Goal: Task Accomplishment & Management: Use online tool/utility

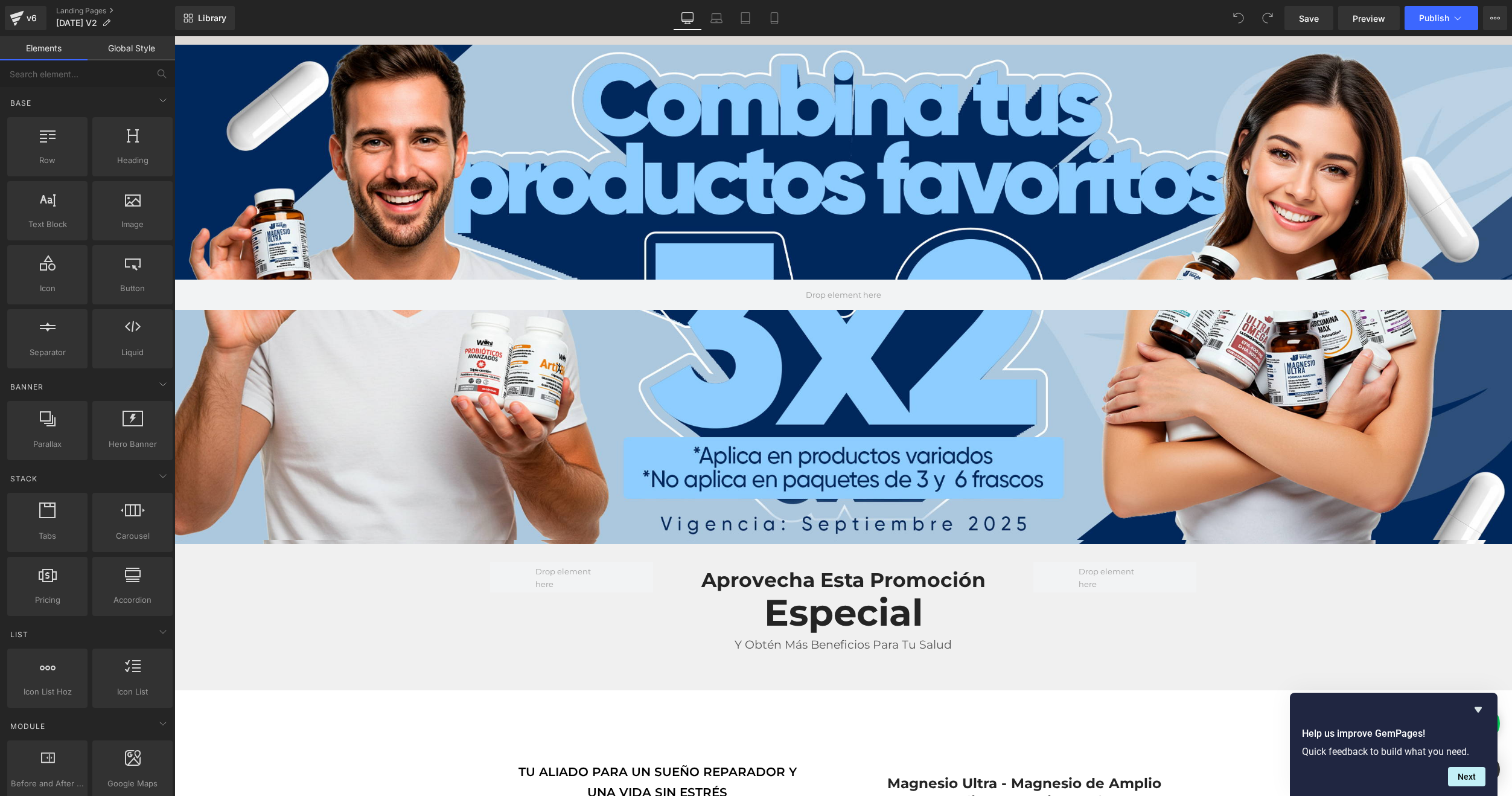
scroll to position [362, 0]
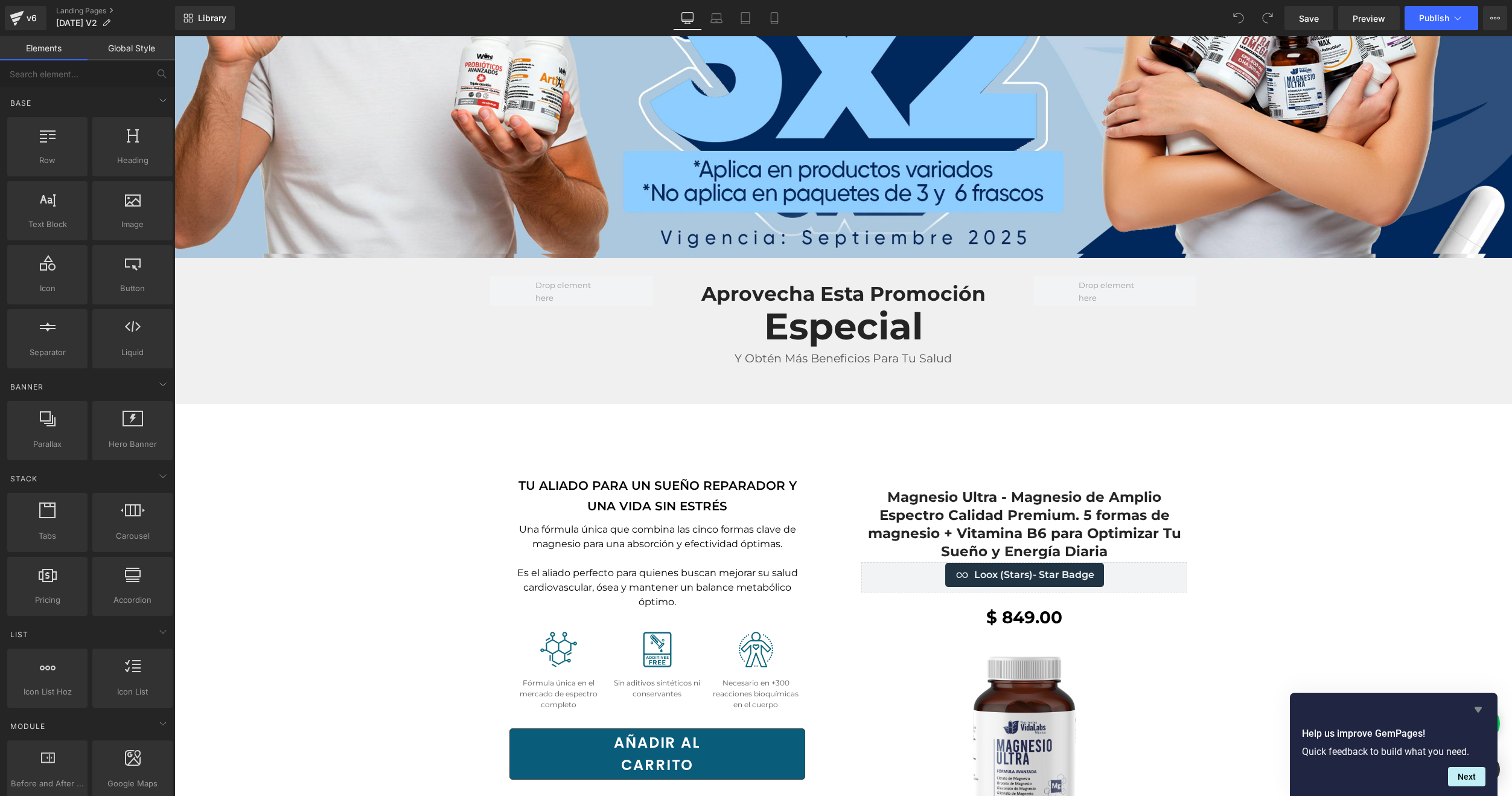
click at [1482, 710] on icon "Hide survey" at bounding box center [1479, 710] width 15 height 15
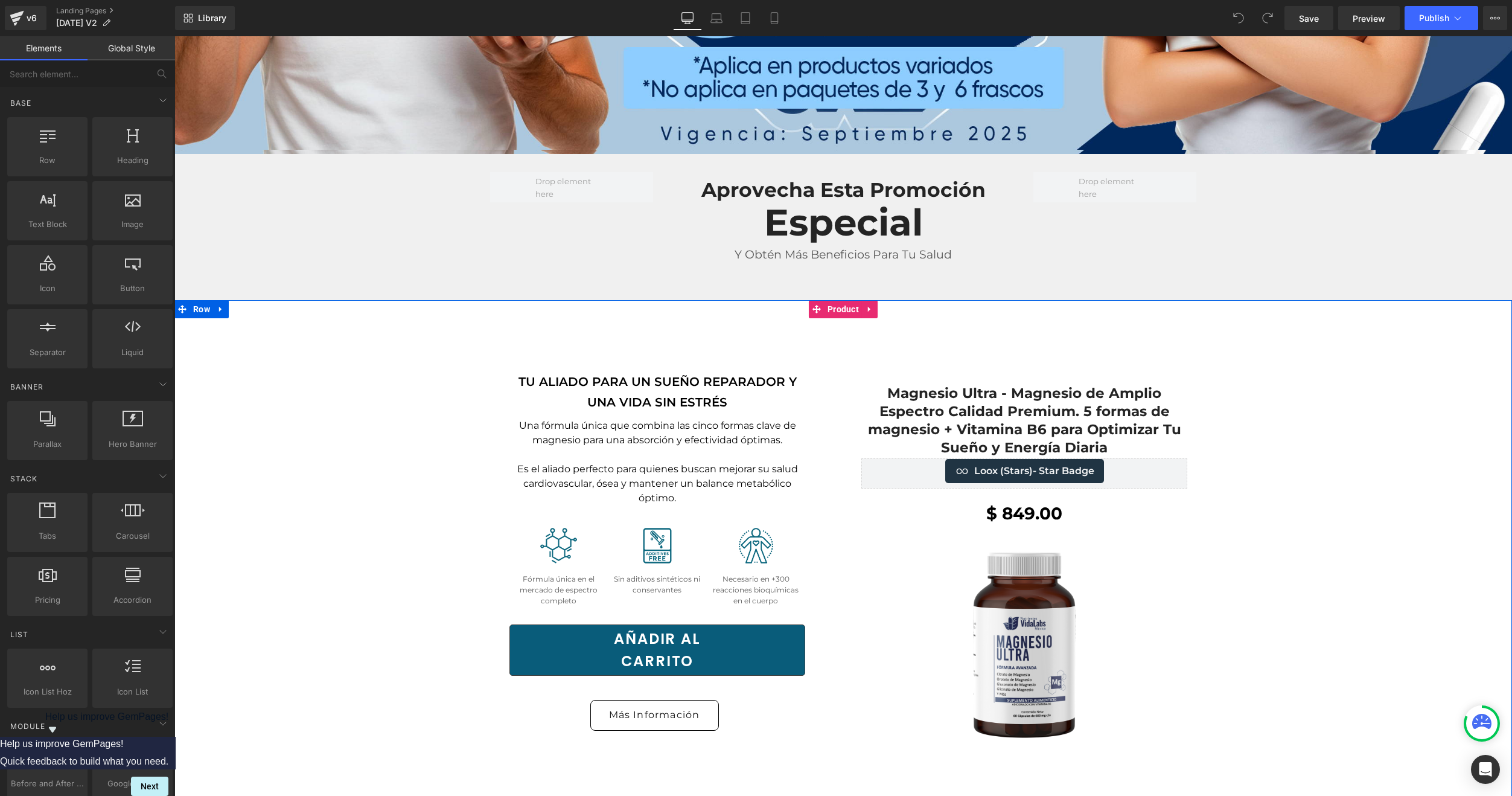
scroll to position [483, 0]
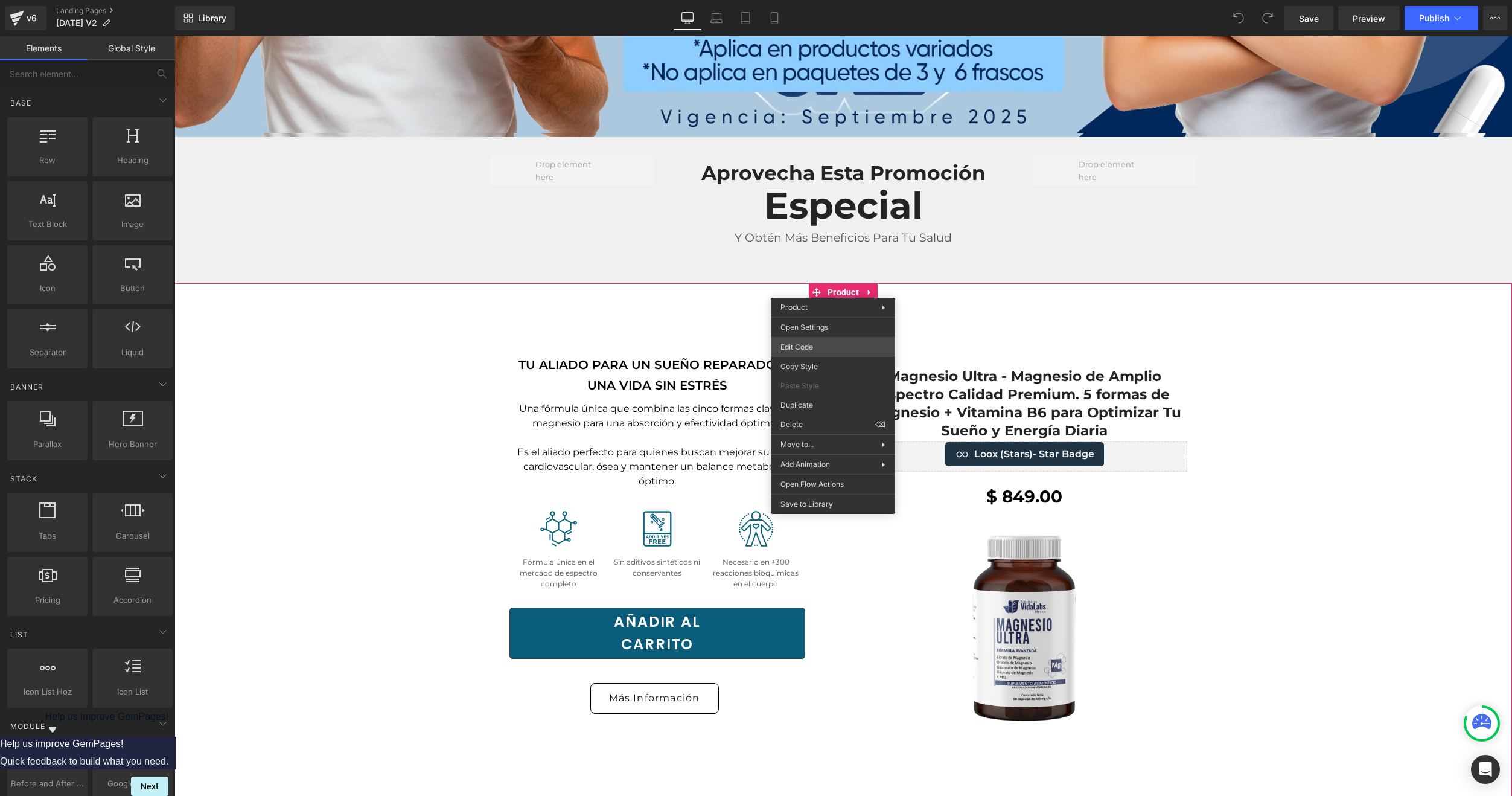
click at [811, 0] on div "You are previewing how the will restyle your page. You can not edit Elements in…" at bounding box center [756, 0] width 1512 height 0
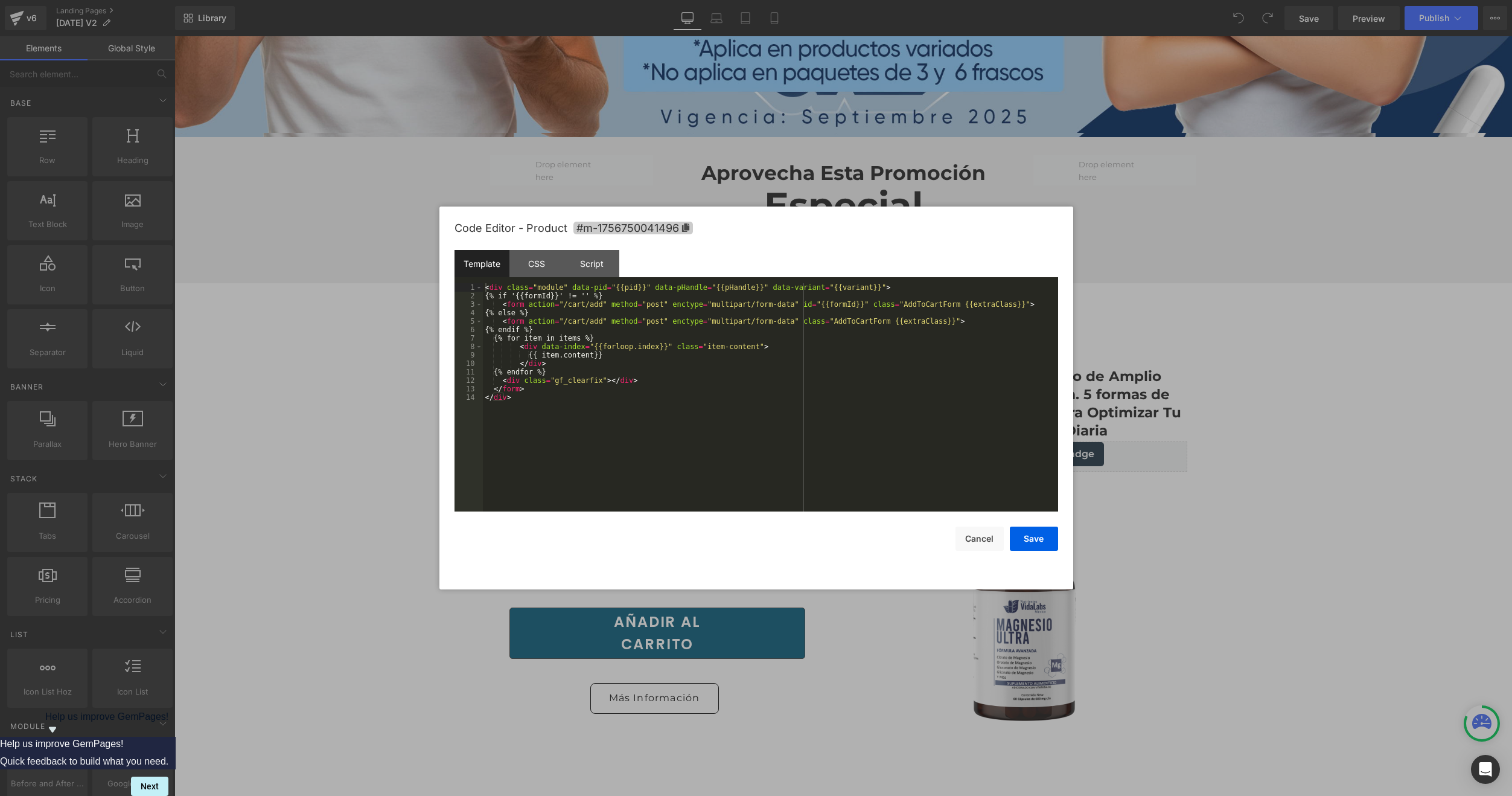
click at [671, 223] on span "#m-1756750041496" at bounding box center [633, 228] width 119 height 13
click at [395, 377] on div at bounding box center [756, 398] width 1512 height 796
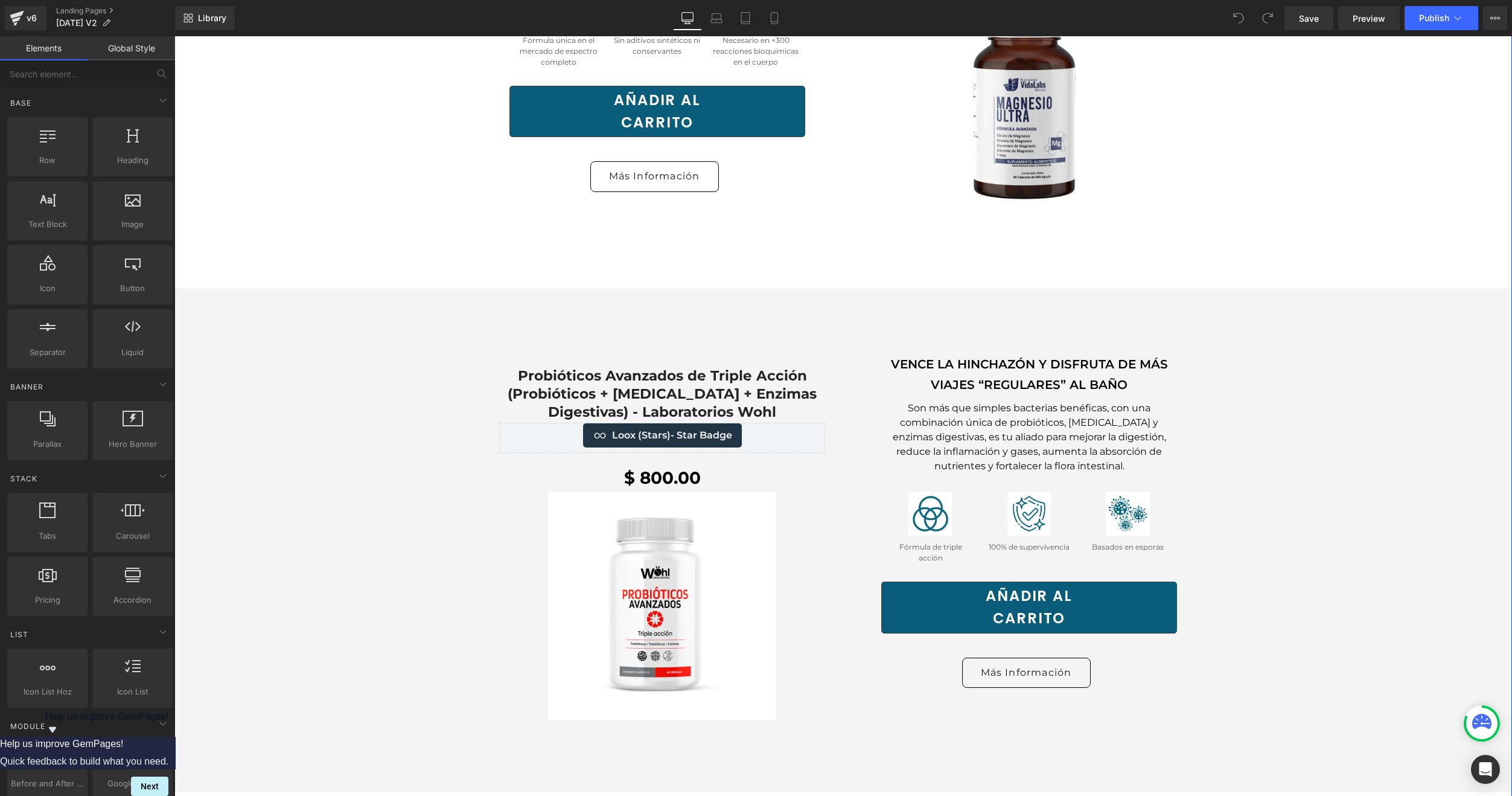
scroll to position [1087, 0]
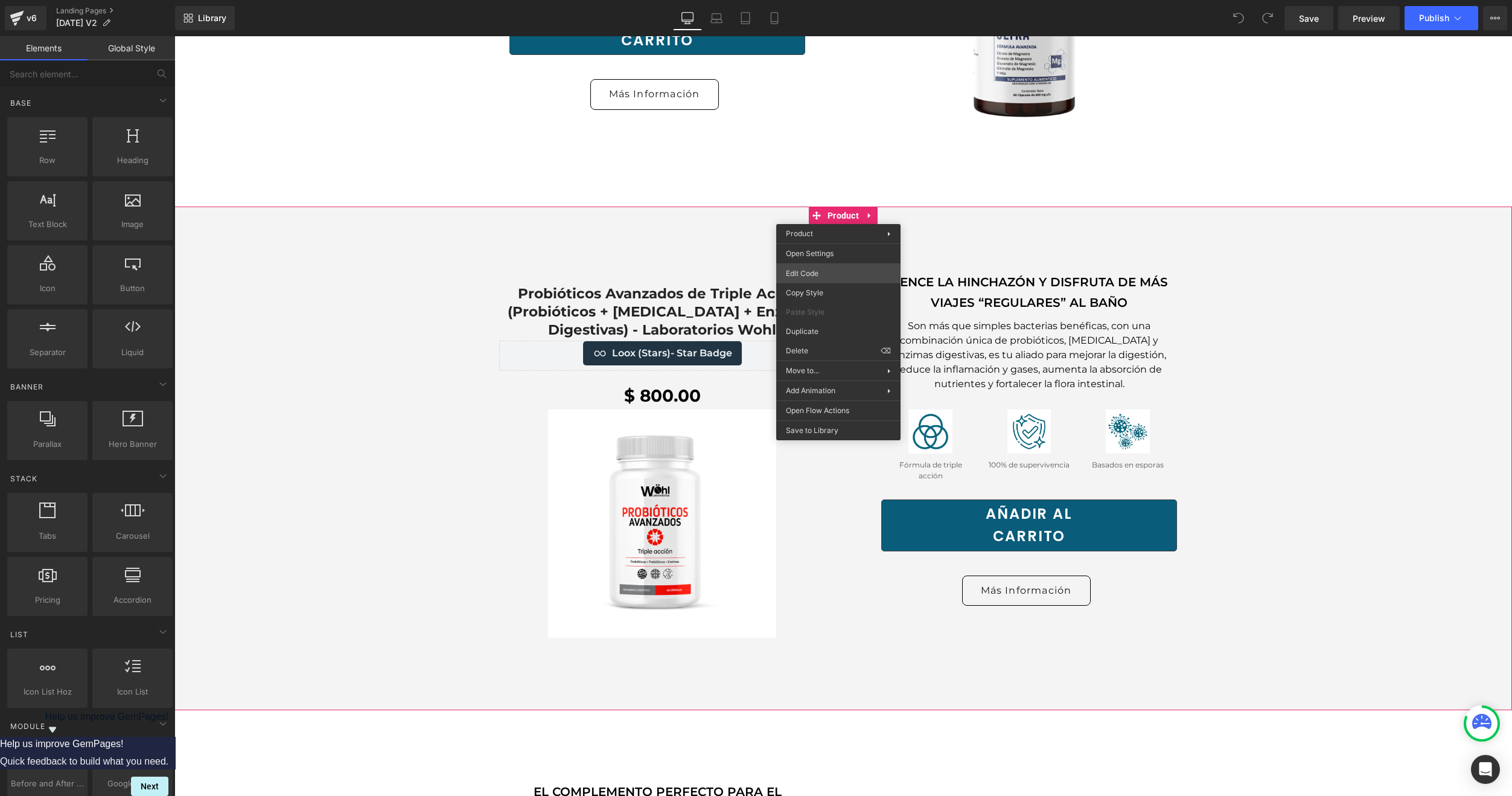
click at [807, 0] on div "You are previewing how the will restyle your page. You can not edit Elements in…" at bounding box center [756, 0] width 1512 height 0
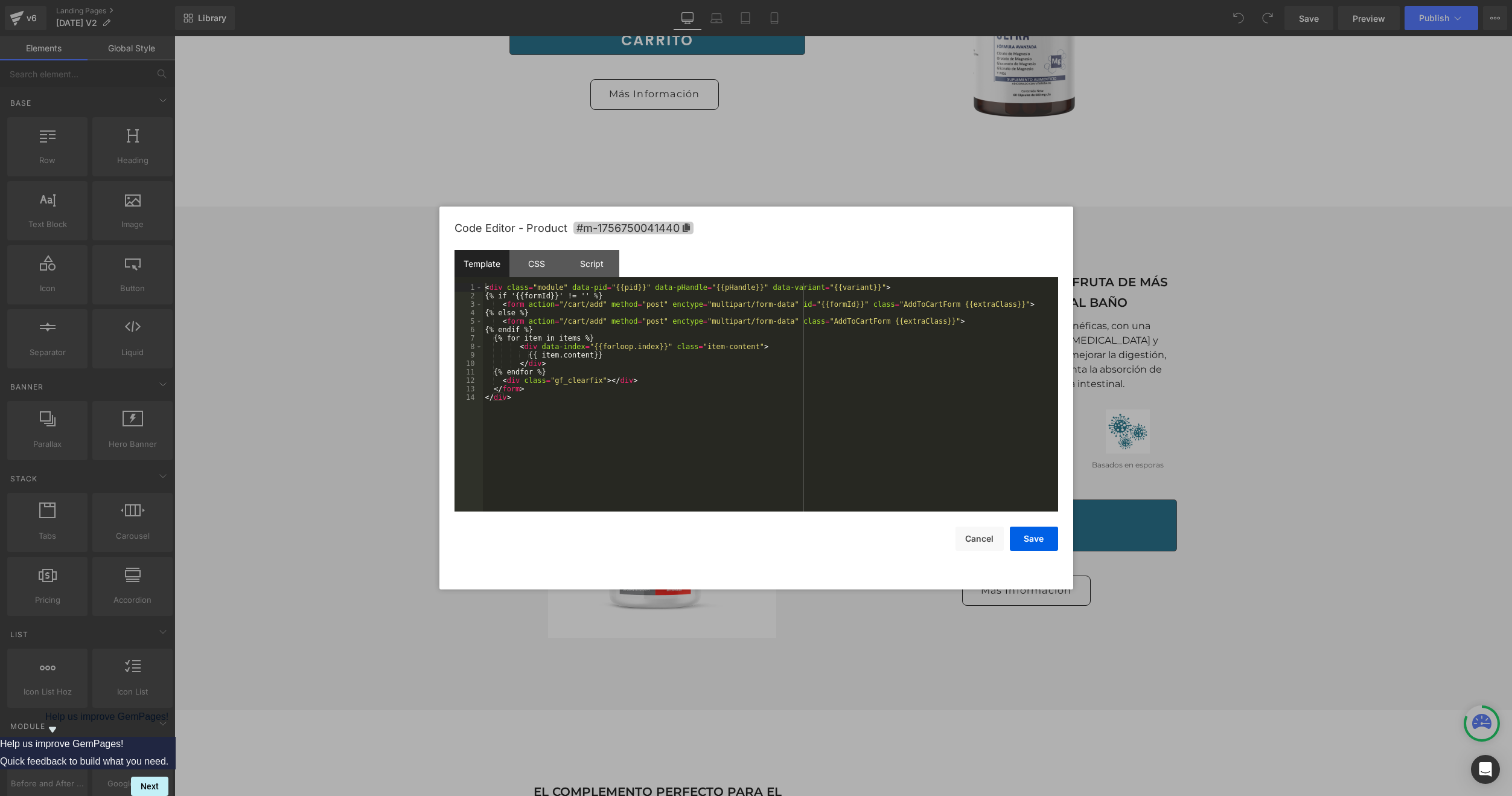
click at [685, 222] on span "#m-1756750041440" at bounding box center [633, 228] width 120 height 13
click at [323, 362] on div at bounding box center [756, 398] width 1512 height 796
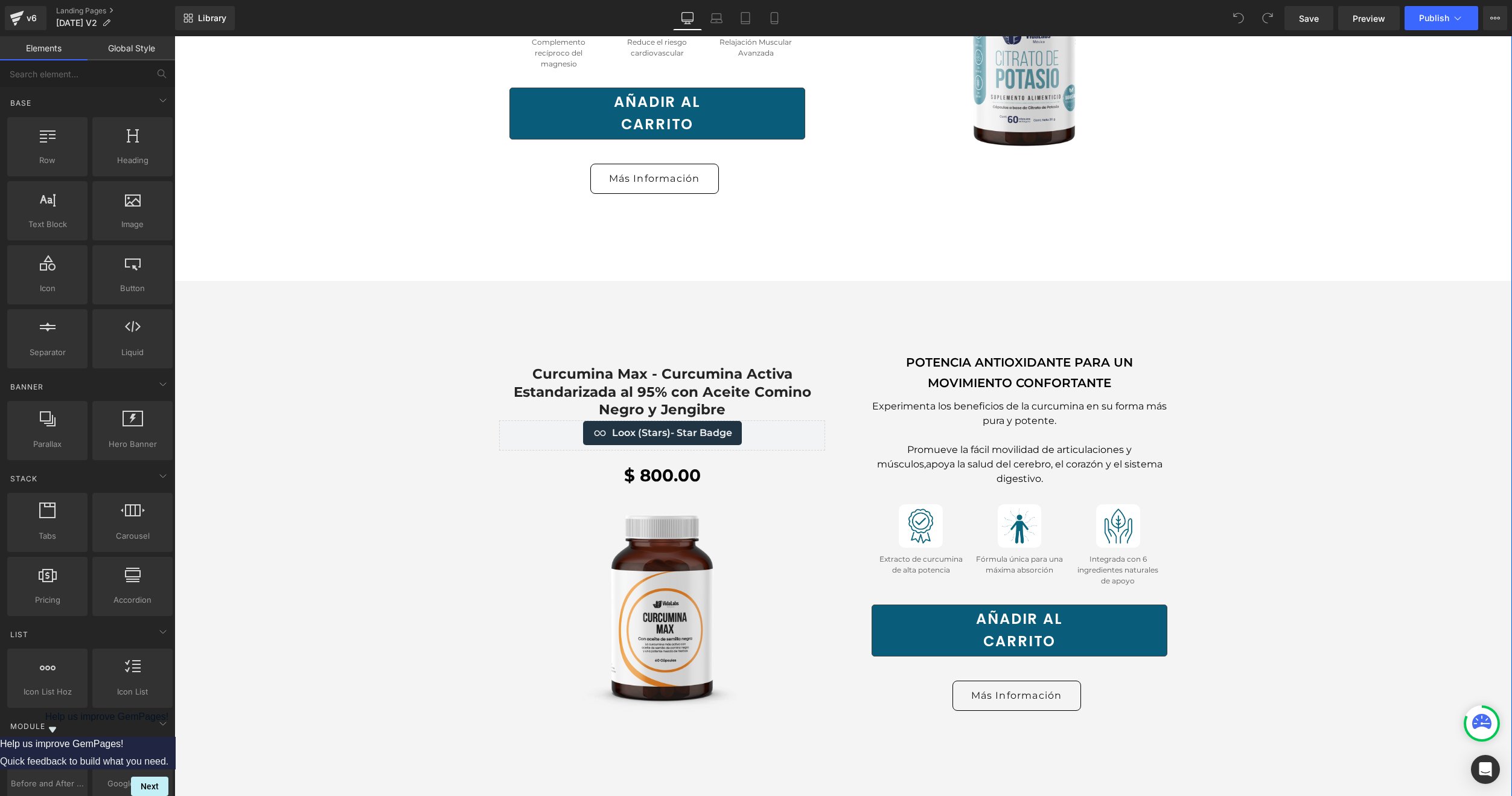
scroll to position [2052, 0]
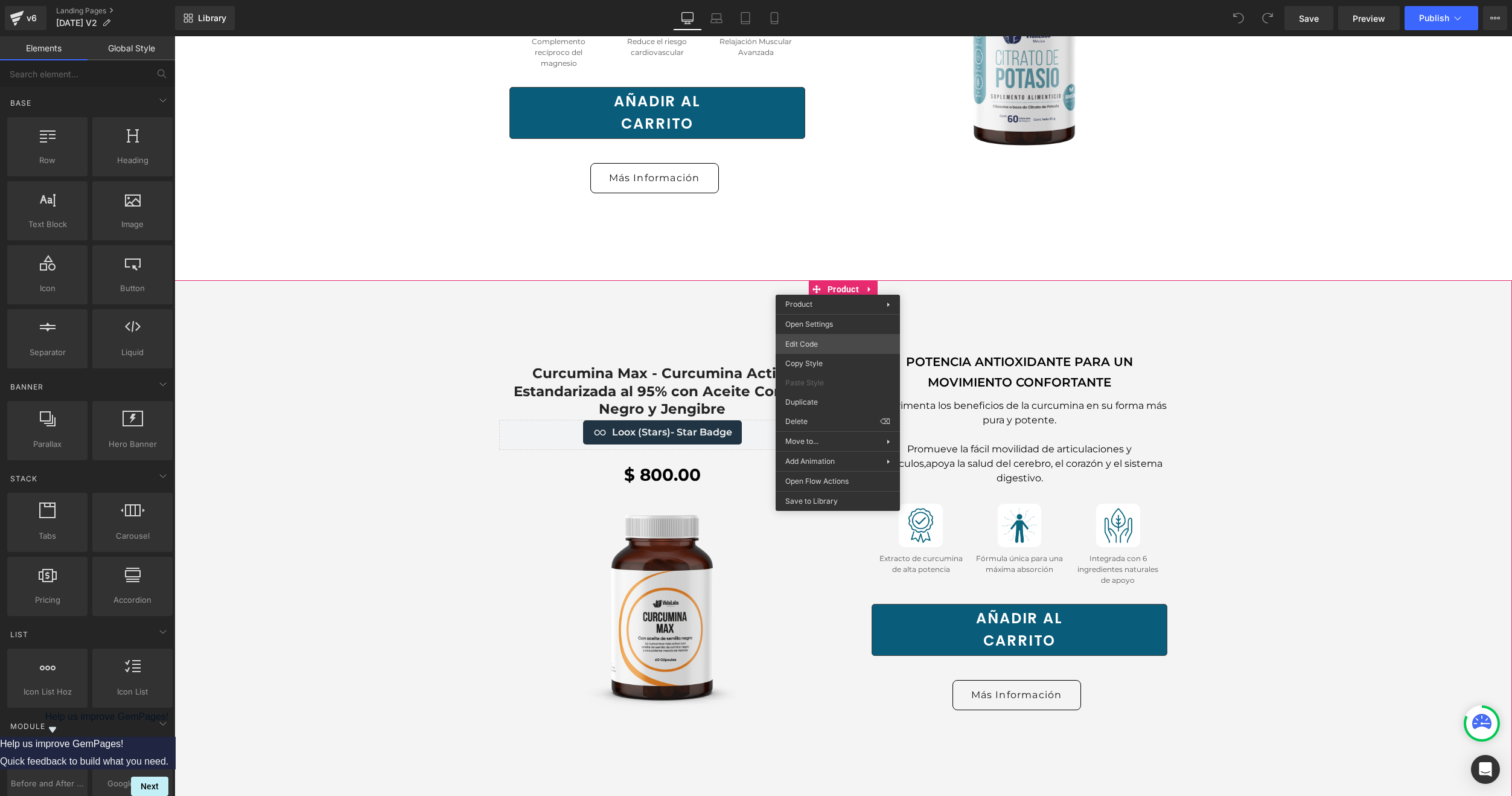
click at [807, 0] on div "You are previewing how the will restyle your page. You can not edit Elements in…" at bounding box center [756, 0] width 1512 height 0
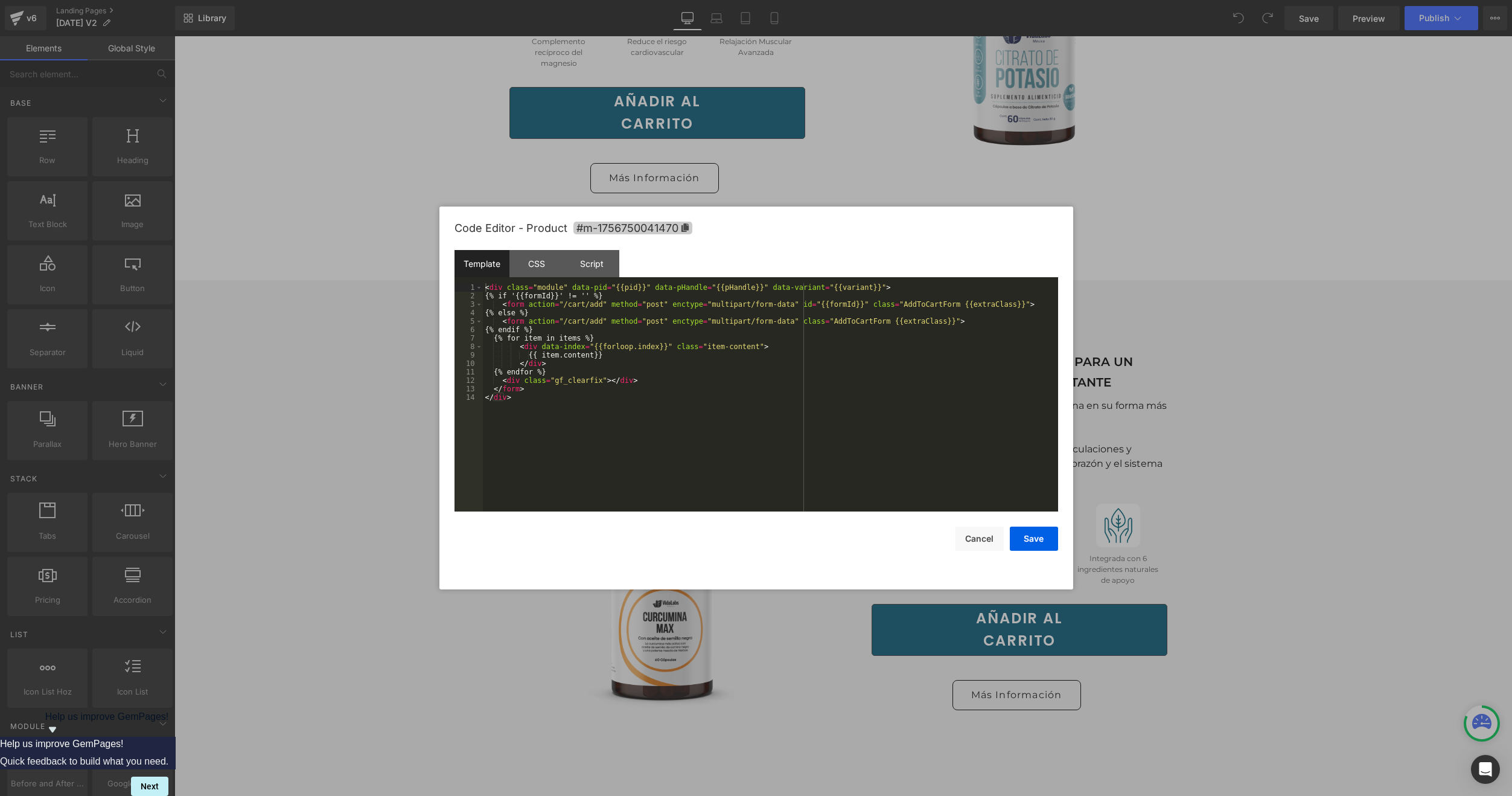
click at [676, 227] on span "#m-1756750041470" at bounding box center [633, 228] width 119 height 13
click at [307, 269] on div at bounding box center [756, 398] width 1512 height 796
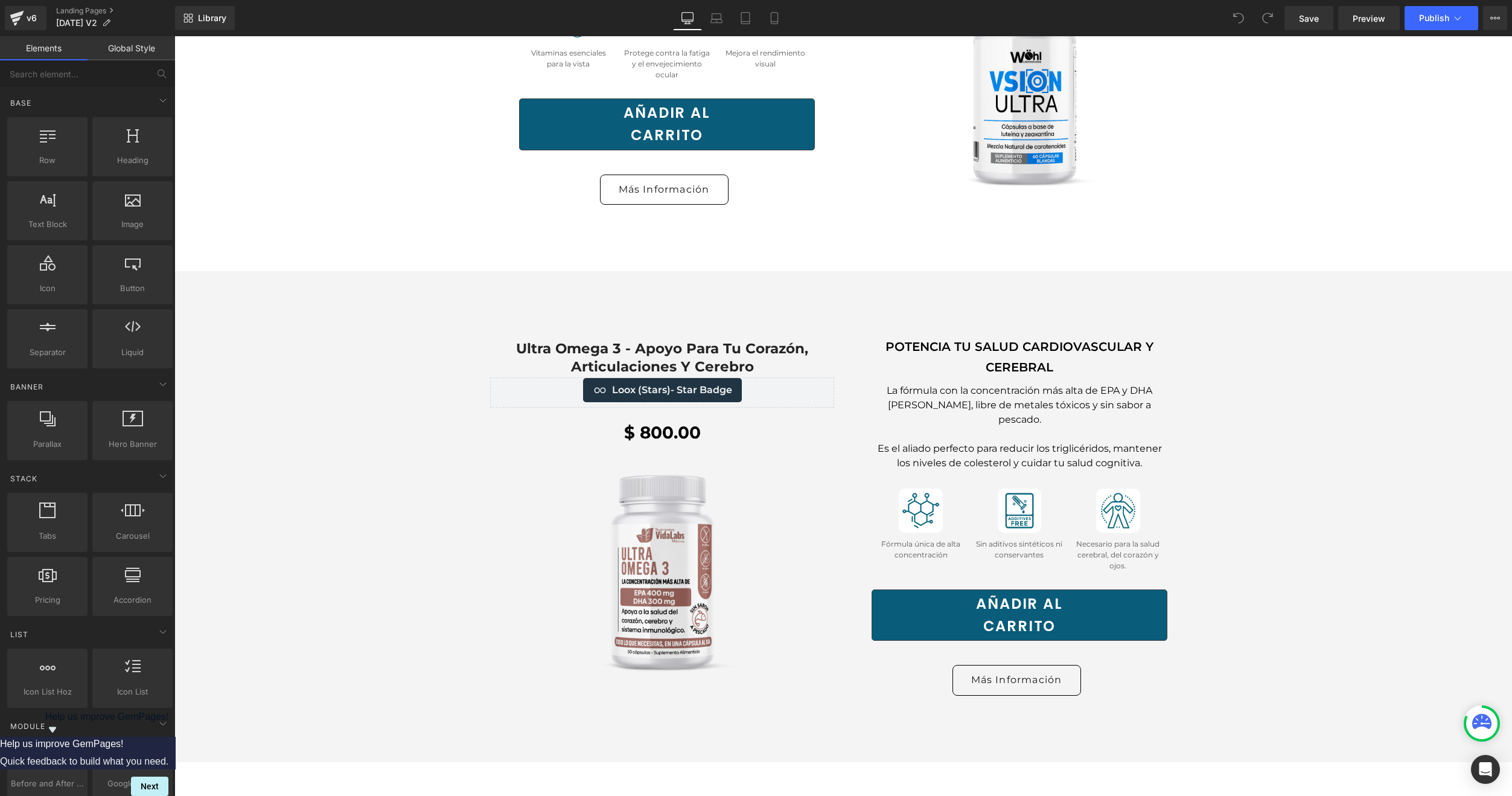
scroll to position [3260, 0]
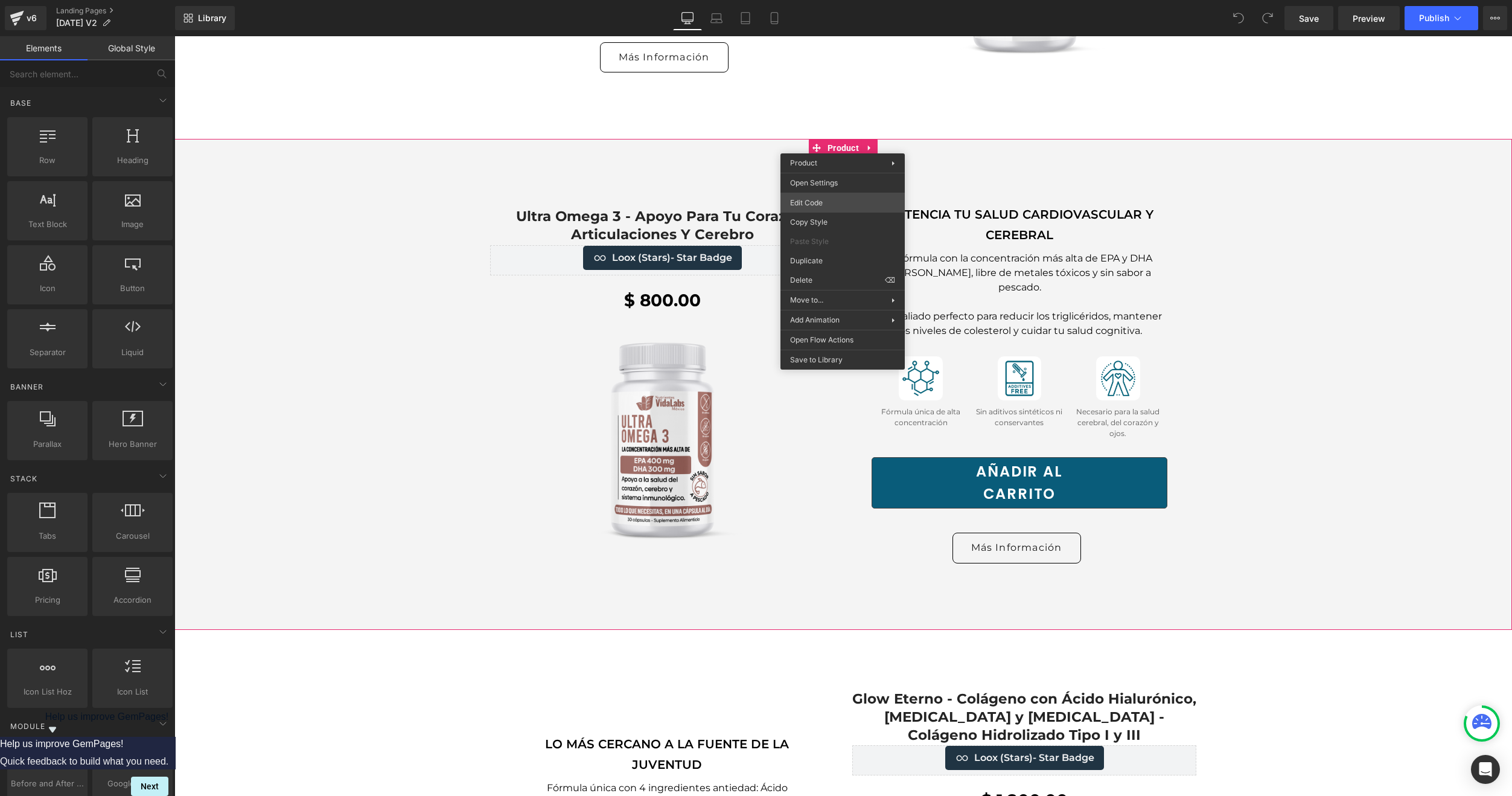
click at [809, 204] on body "You are previewing how the will restyle your page. You can not edit Elements in…" at bounding box center [756, 398] width 1512 height 796
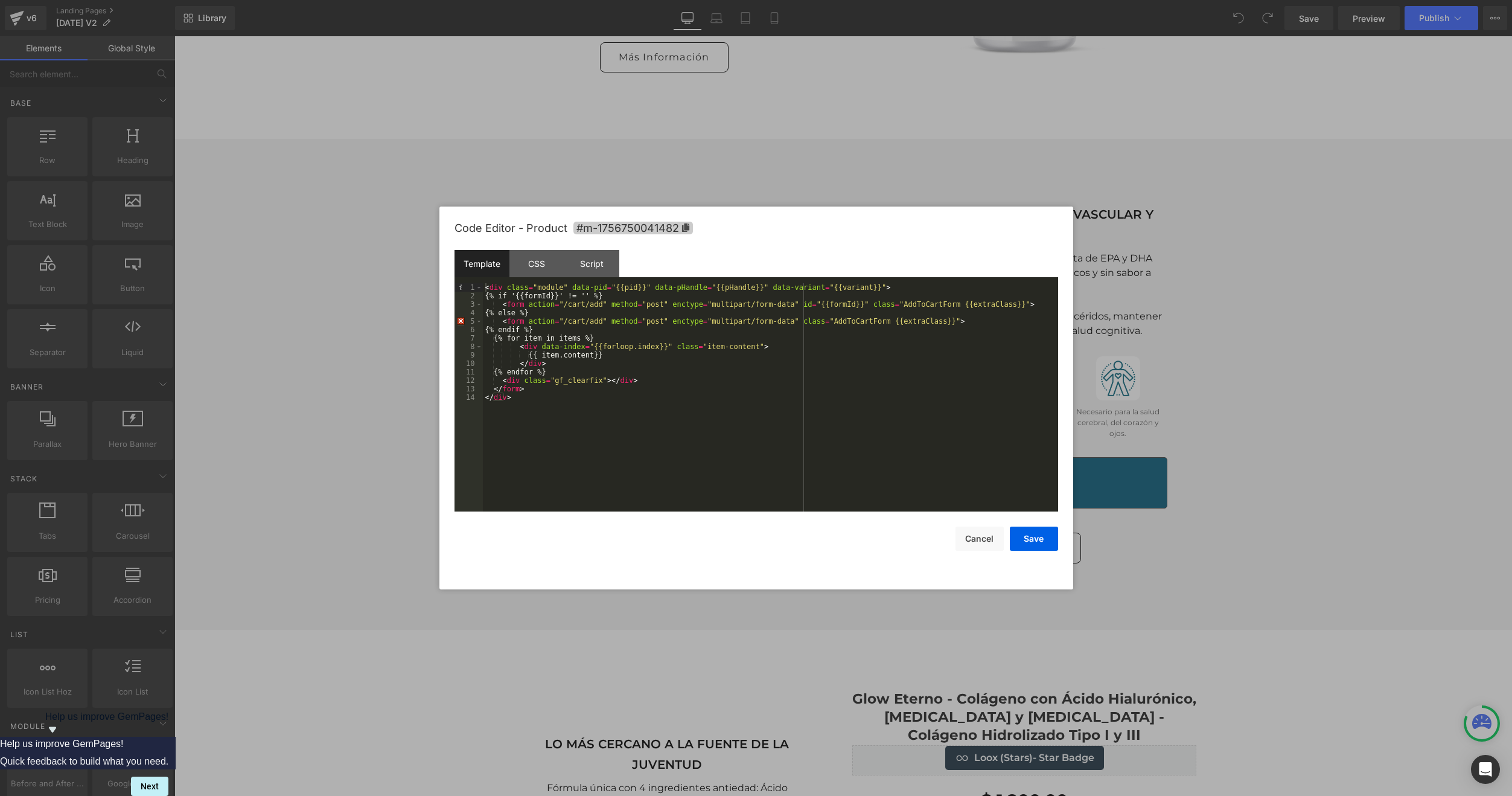
click at [682, 233] on span "#m-1756750041482" at bounding box center [633, 228] width 119 height 13
drag, startPoint x: 219, startPoint y: 367, endPoint x: 246, endPoint y: 392, distance: 36.8
click at [219, 367] on div at bounding box center [756, 398] width 1512 height 796
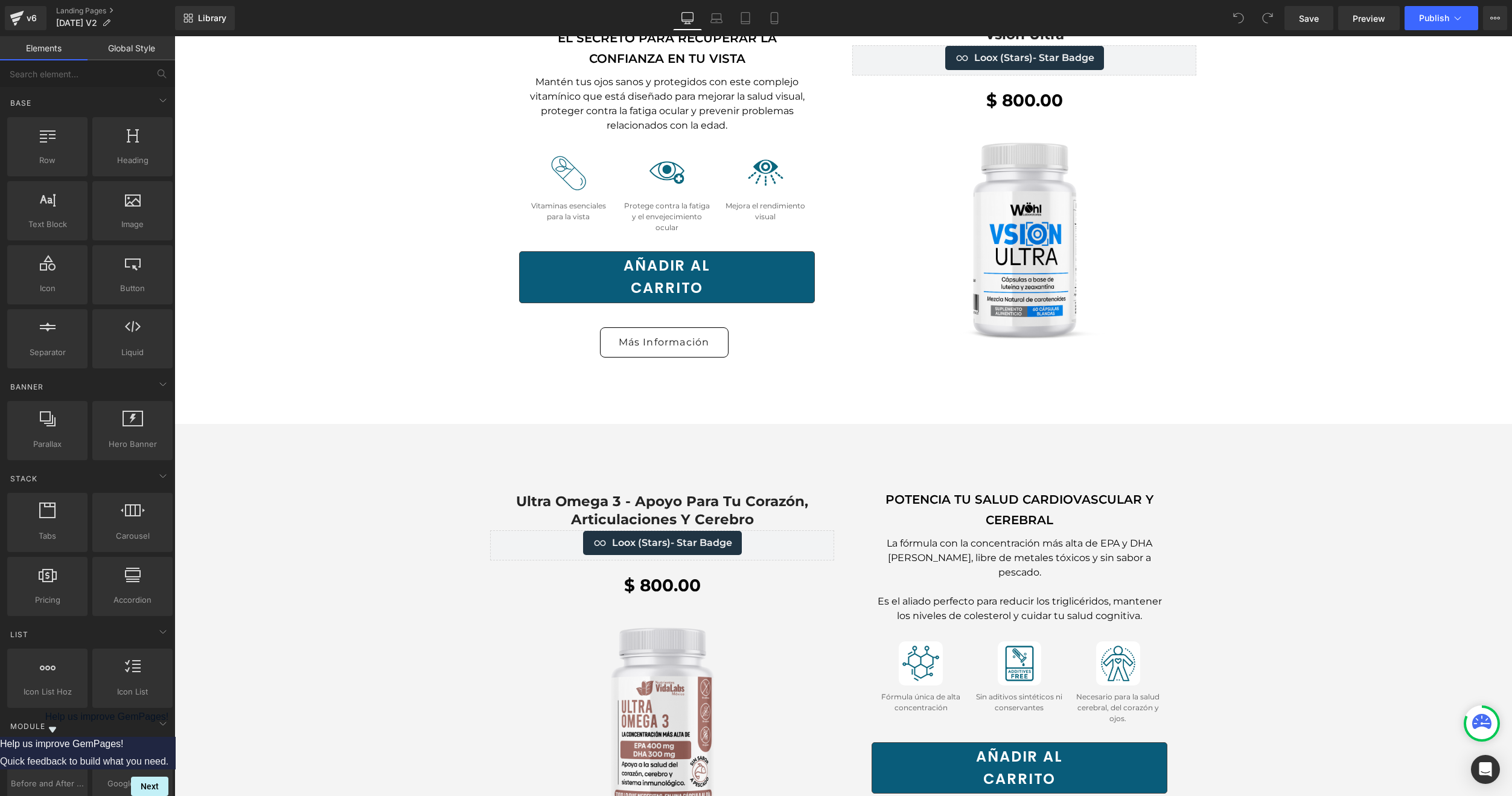
scroll to position [2837, 0]
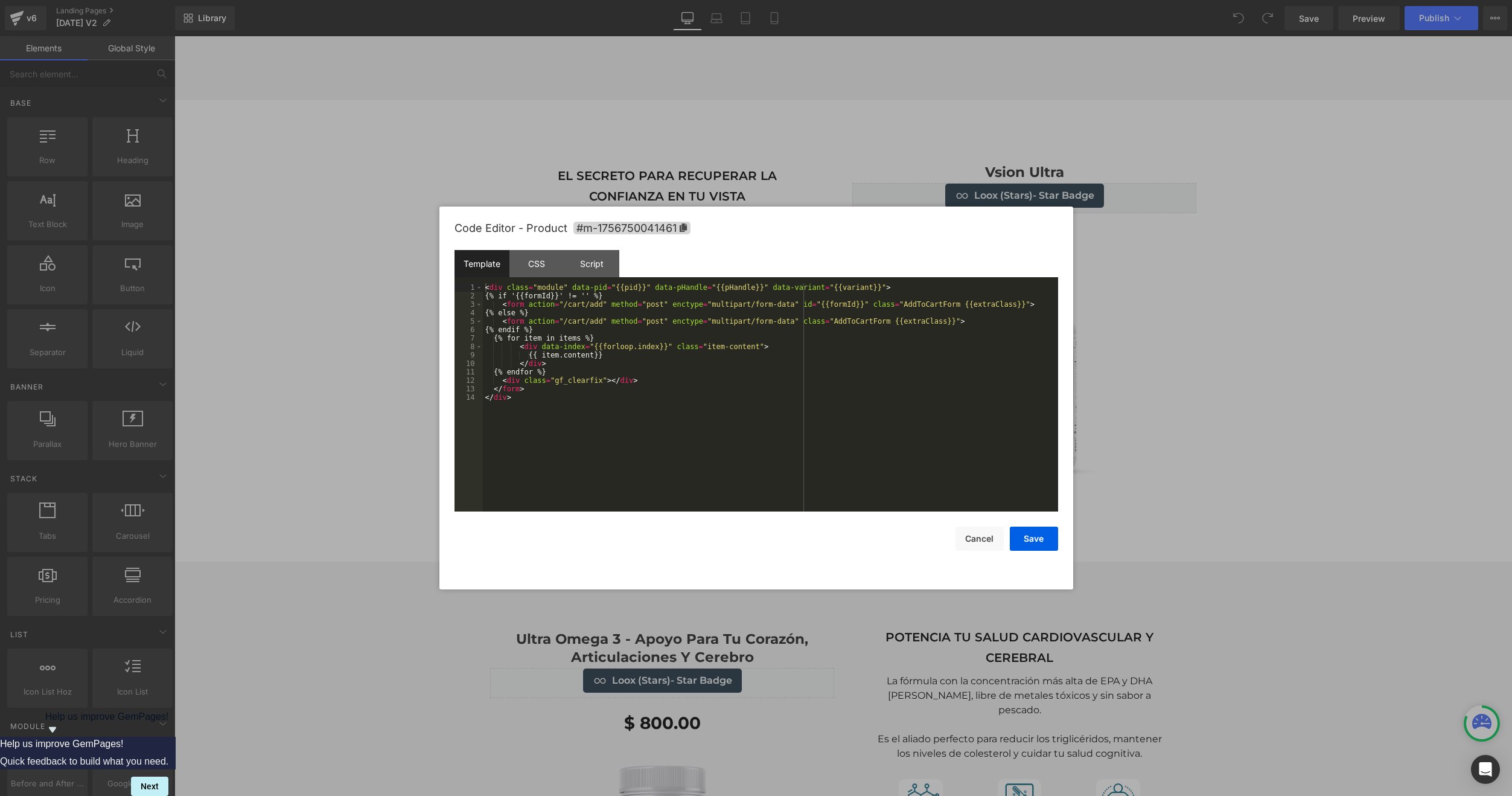
click at [801, 175] on body "You are previewing how the will restyle your page. You can not edit Elements in…" at bounding box center [756, 398] width 1512 height 796
click at [666, 227] on span "#m-1756750041461" at bounding box center [632, 228] width 117 height 13
click at [350, 317] on div at bounding box center [756, 398] width 1512 height 796
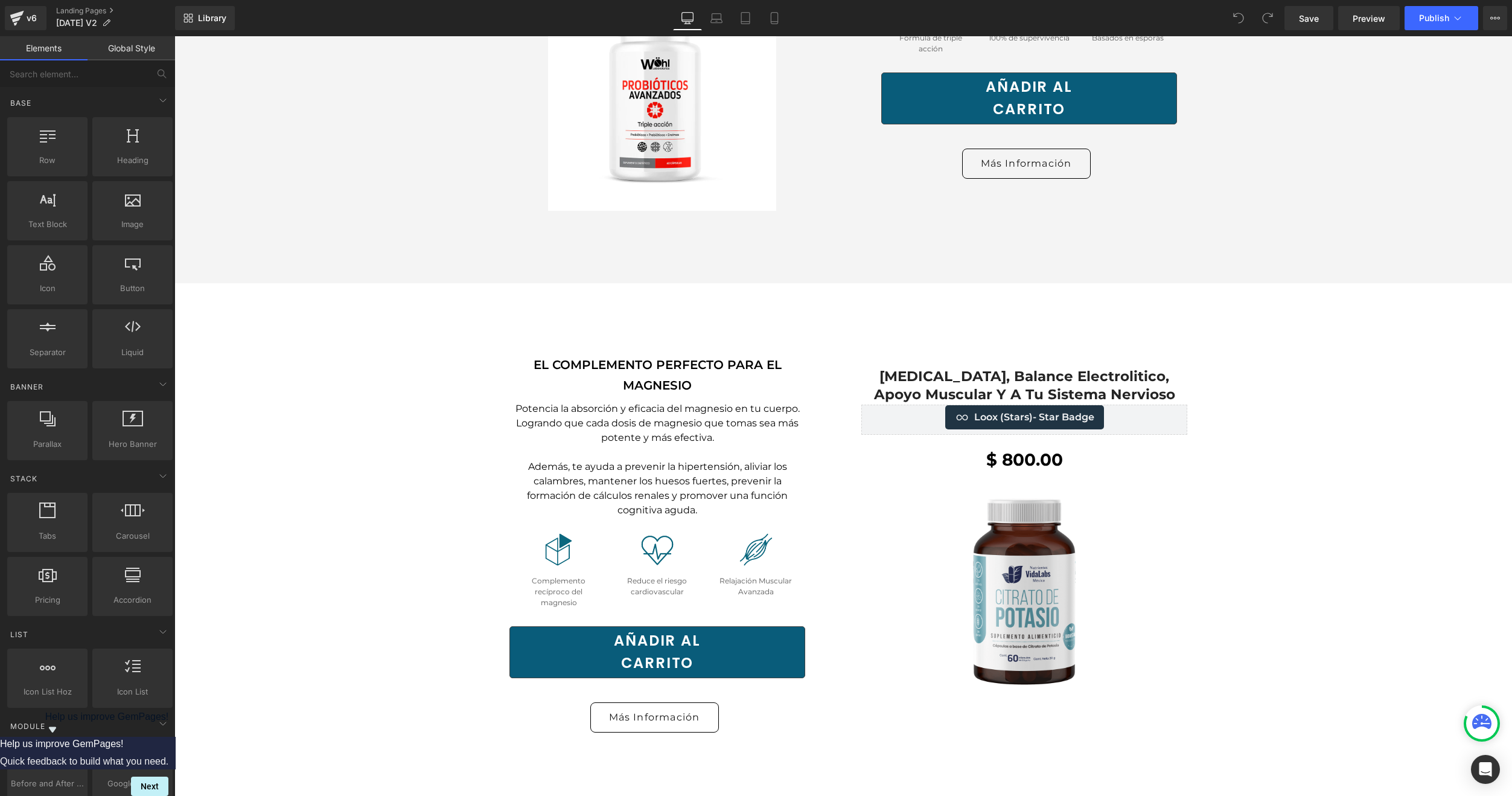
scroll to position [1509, 0]
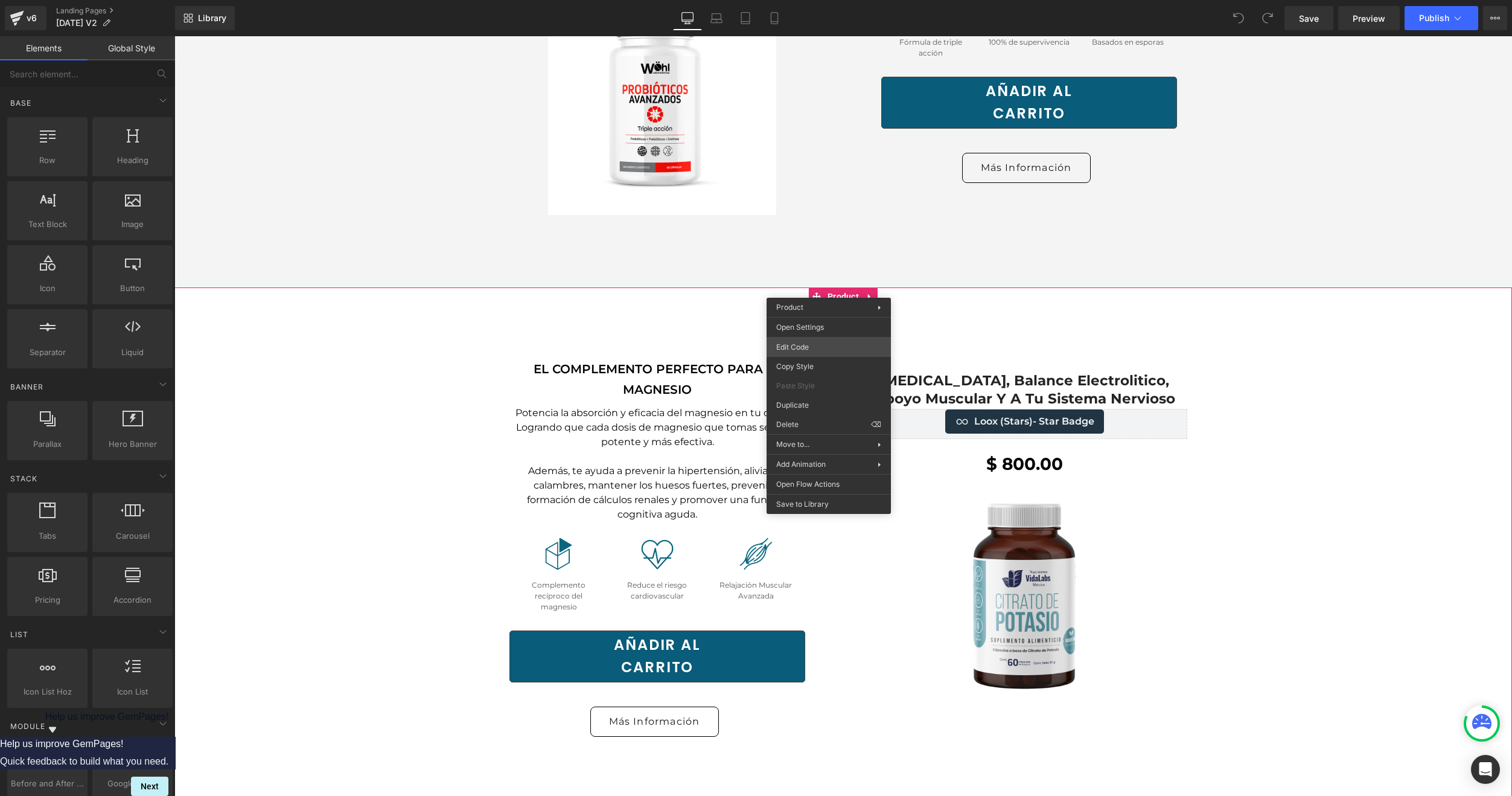
click at [804, 0] on div "You are previewing how the will restyle your page. You can not edit Elements in…" at bounding box center [756, 0] width 1512 height 0
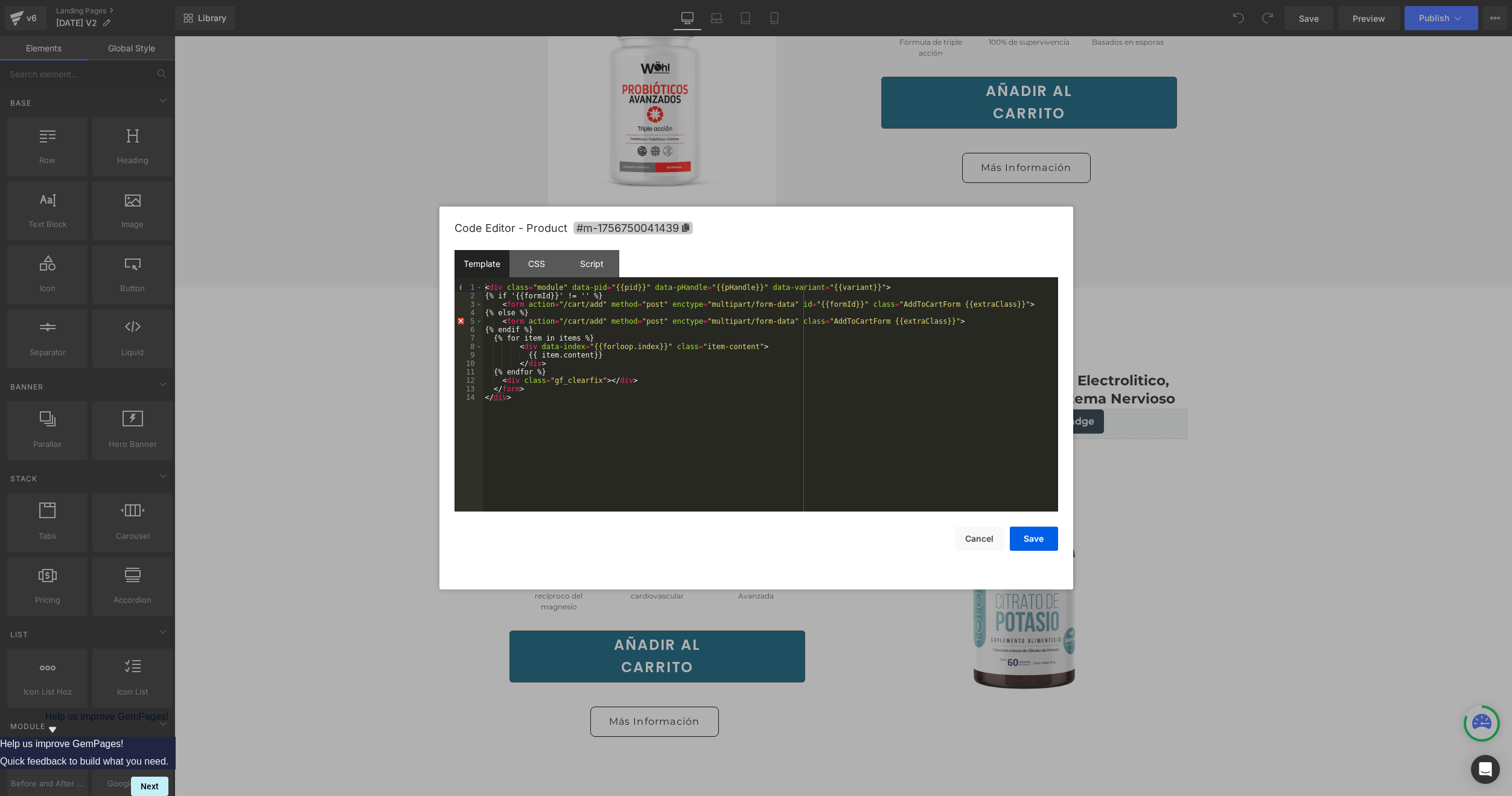
click at [678, 225] on span "#m-1756750041439" at bounding box center [633, 228] width 119 height 13
click at [426, 301] on div at bounding box center [756, 398] width 1512 height 796
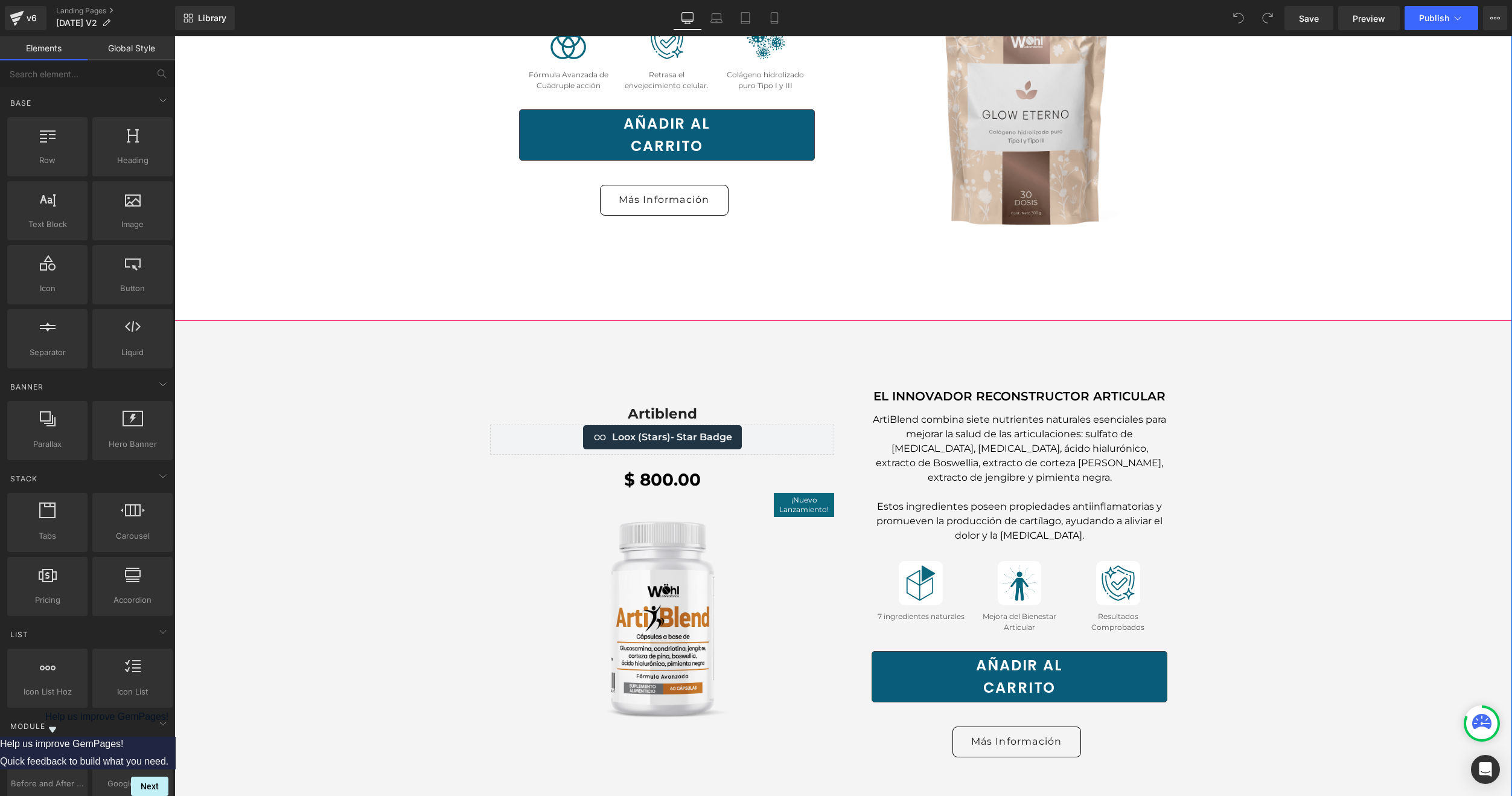
scroll to position [4166, 0]
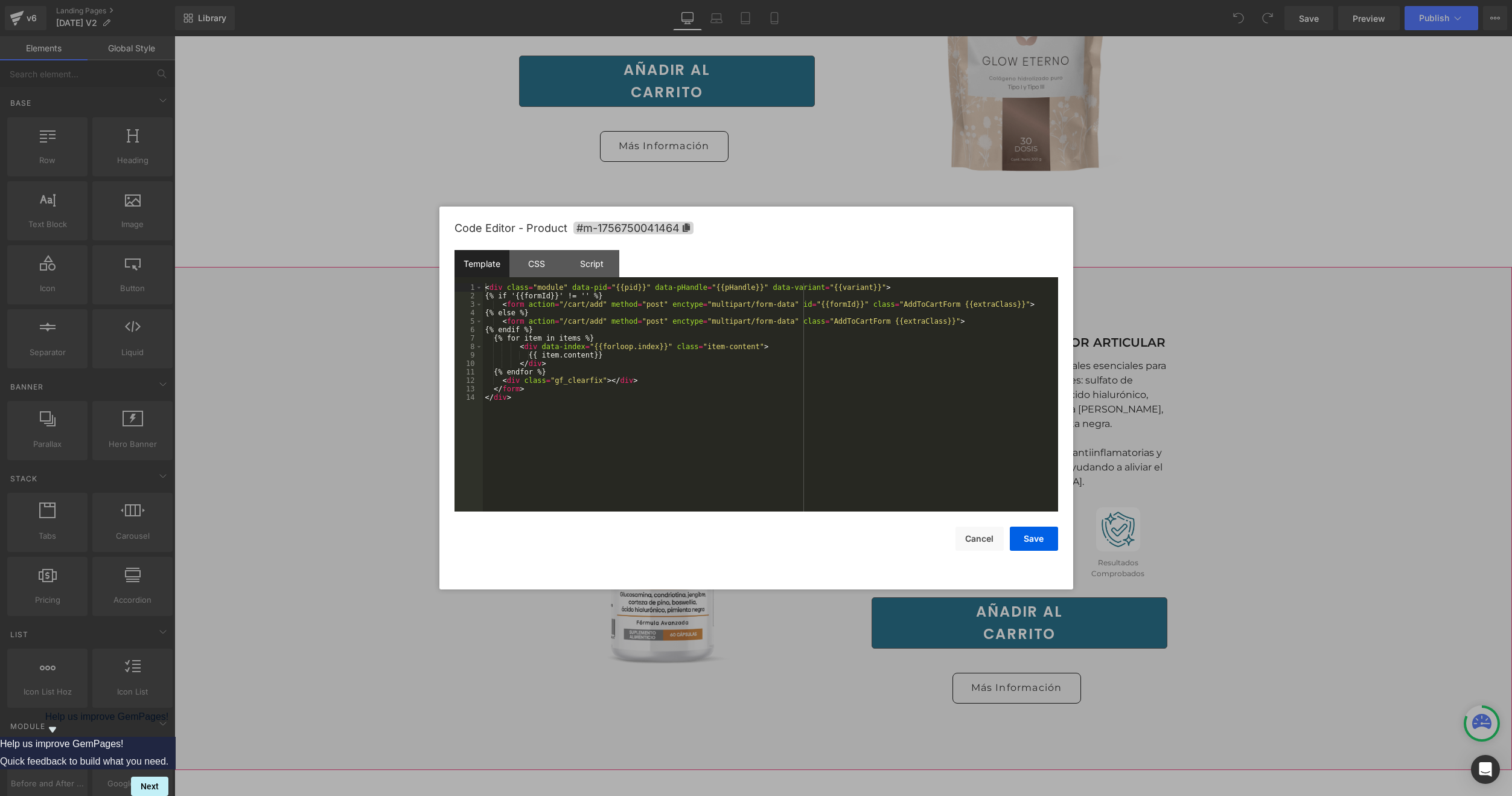
click at [814, 0] on div "You are previewing how the will restyle your page. You can not edit Elements in…" at bounding box center [756, 0] width 1512 height 0
click at [686, 234] on span "#m-1756750041464" at bounding box center [633, 228] width 120 height 13
click at [314, 415] on div at bounding box center [756, 398] width 1512 height 796
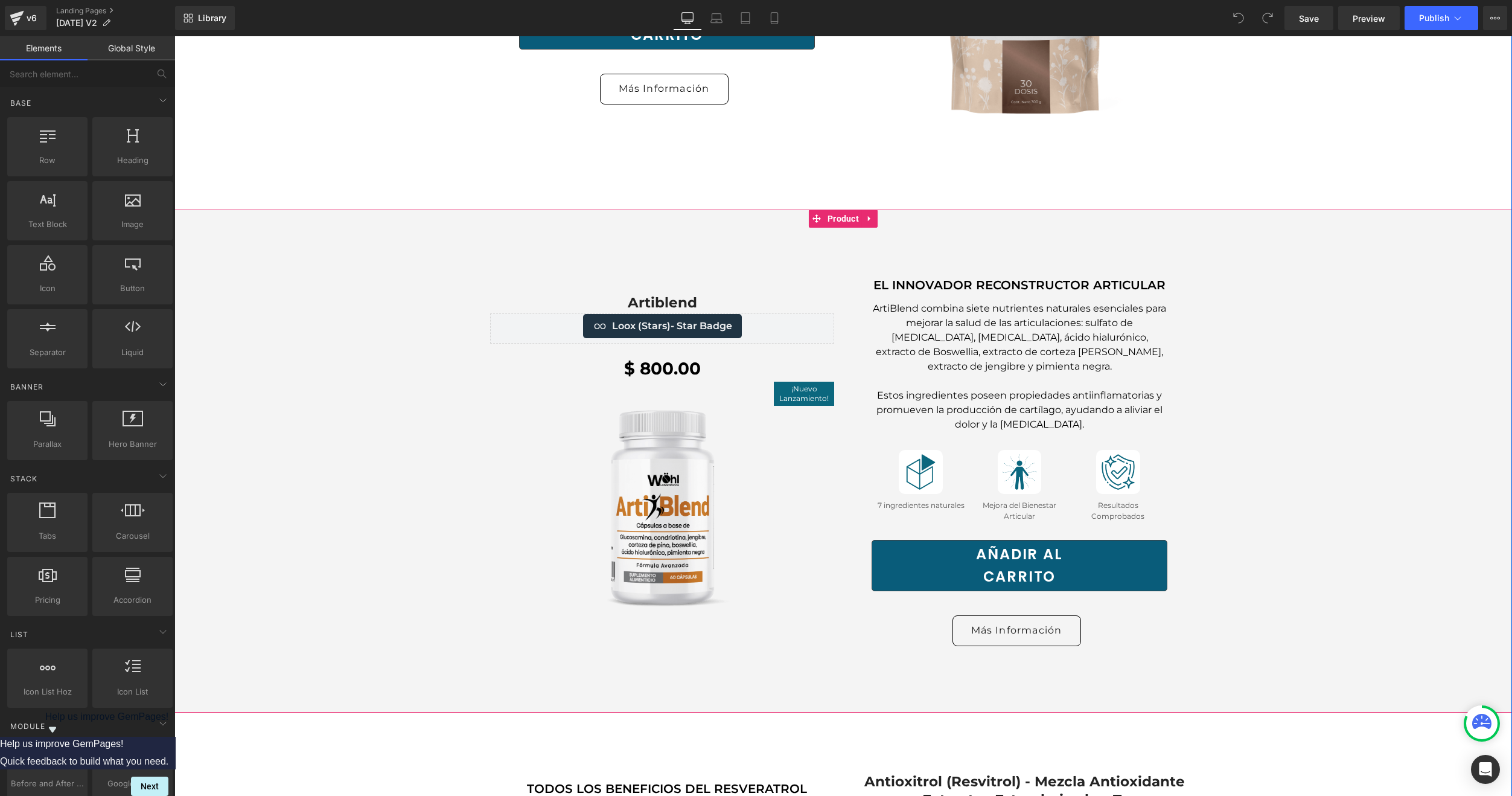
scroll to position [4588, 0]
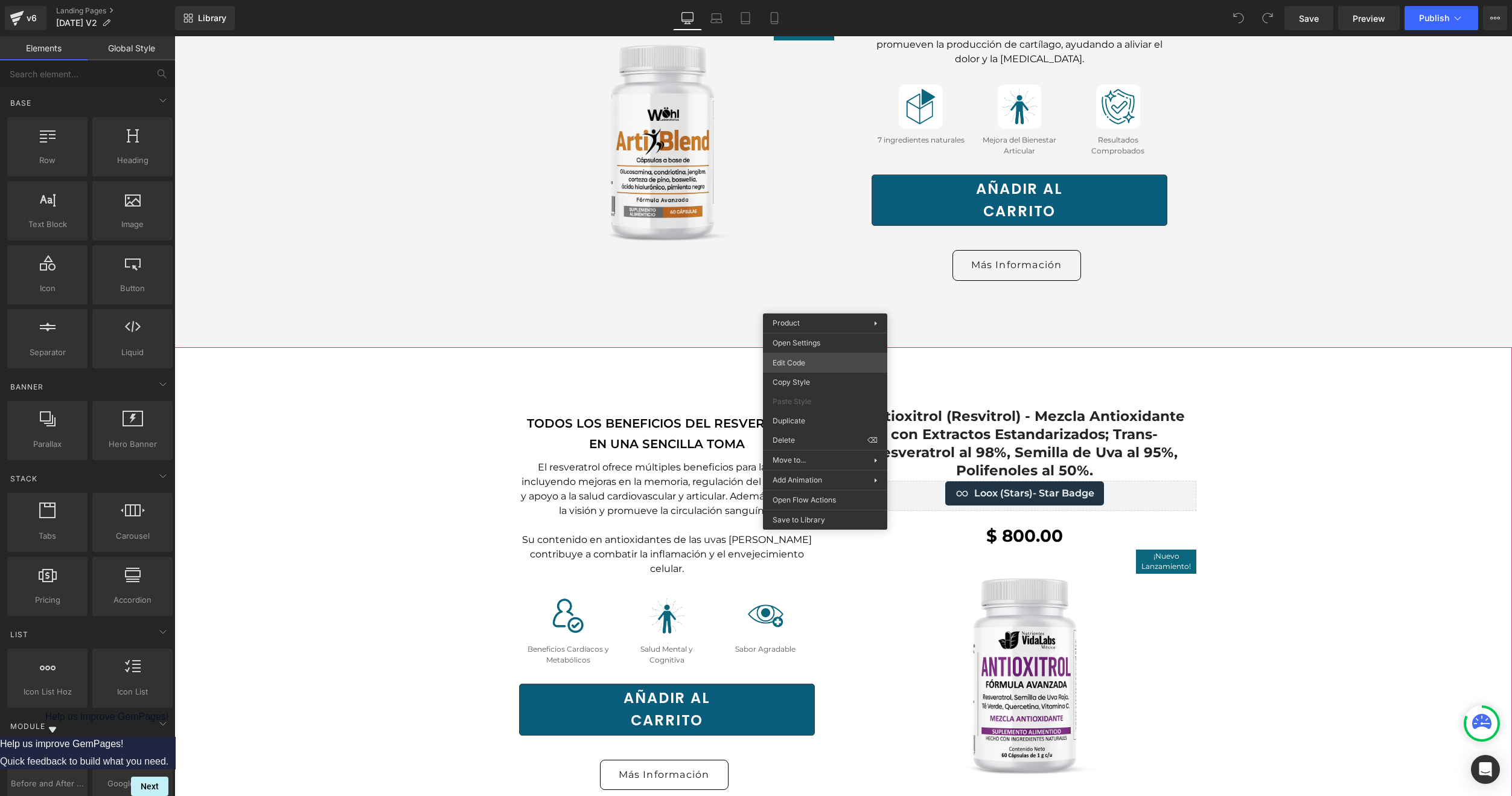
click at [800, 0] on div "You are previewing how the will restyle your page. You can not edit Elements in…" at bounding box center [756, 0] width 1512 height 0
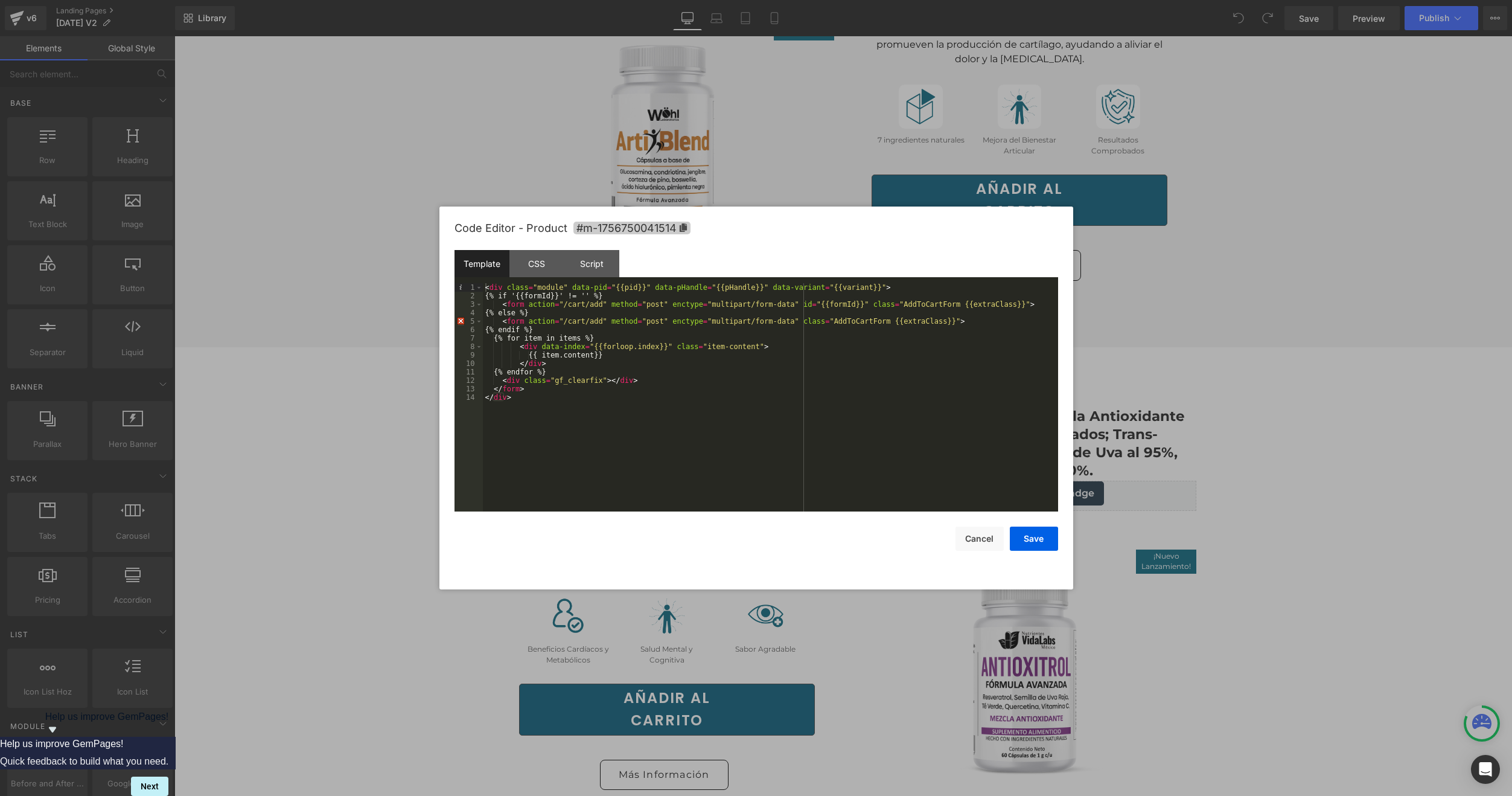
click at [674, 226] on span "#m-1756750041514" at bounding box center [632, 228] width 117 height 13
drag, startPoint x: 338, startPoint y: 154, endPoint x: 12, endPoint y: 53, distance: 341.3
click at [338, 154] on div at bounding box center [756, 398] width 1512 height 796
